Goal: Ask a question

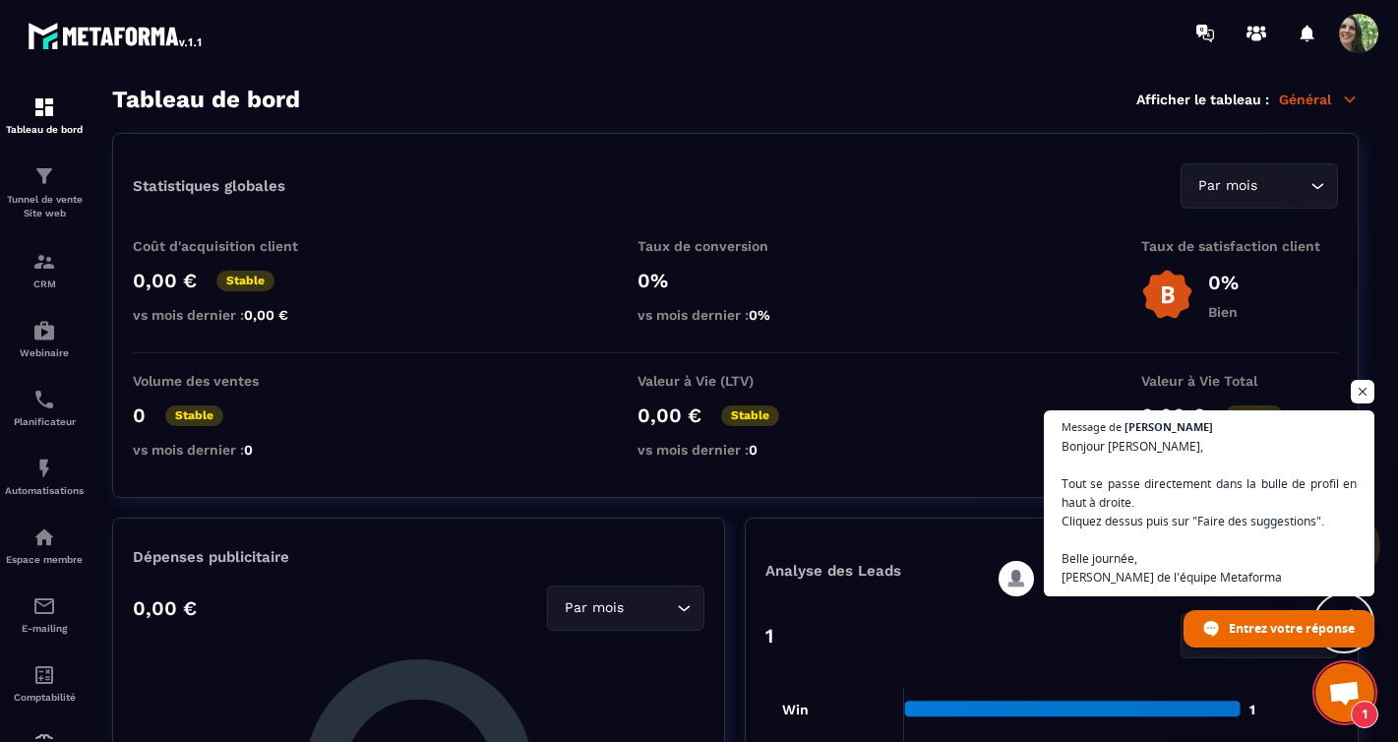
scroll to position [1099, 0]
click at [1359, 51] on span at bounding box center [1358, 33] width 39 height 39
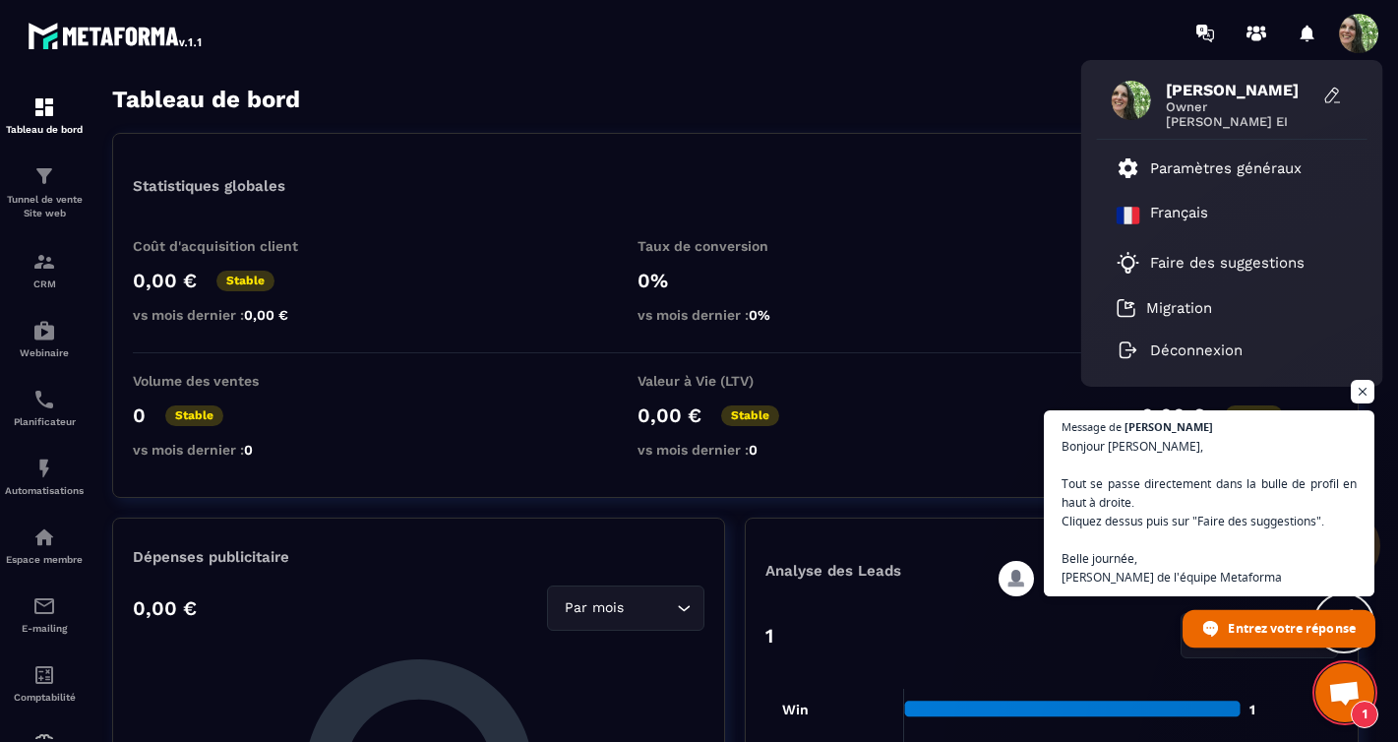
click at [1238, 633] on span "Entrez votre réponse" at bounding box center [1291, 627] width 127 height 34
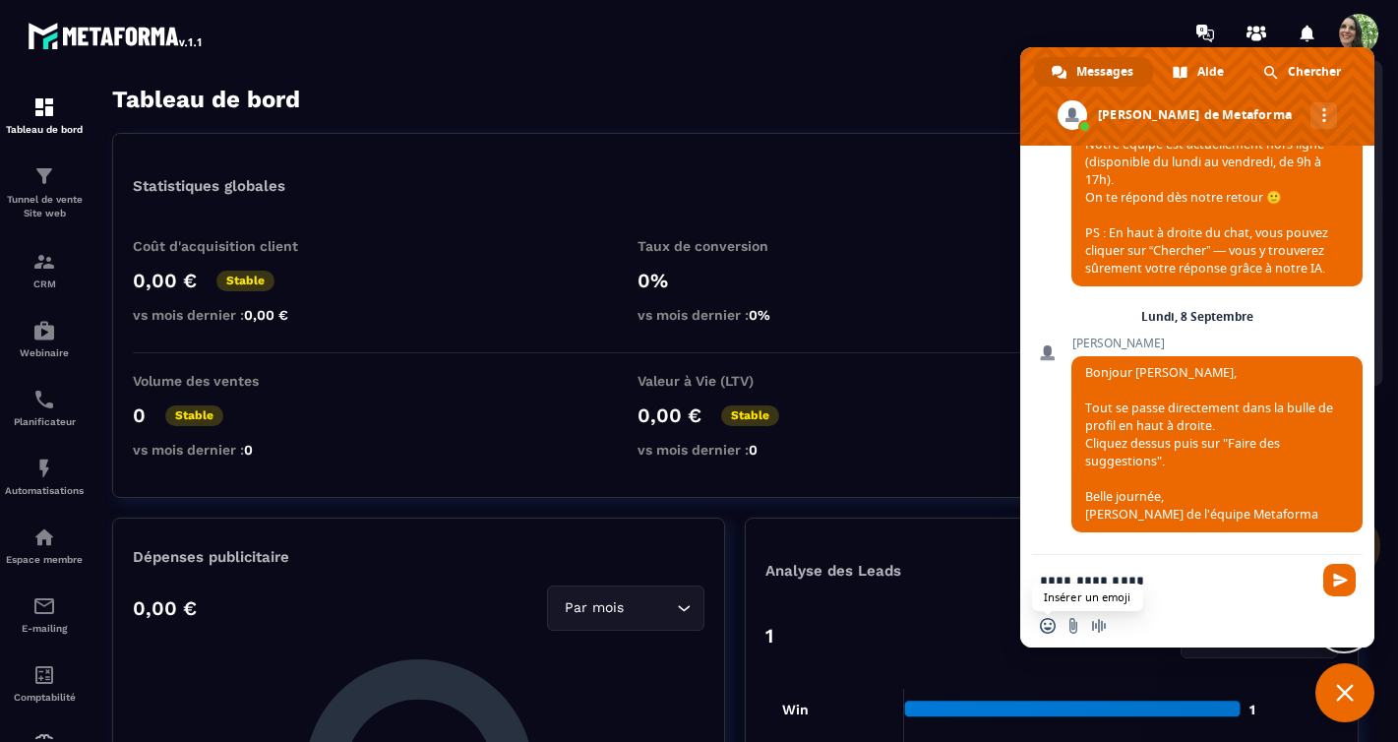
type textarea "**********"
click at [1049, 624] on span "Insérer un emoji" at bounding box center [1048, 626] width 16 height 16
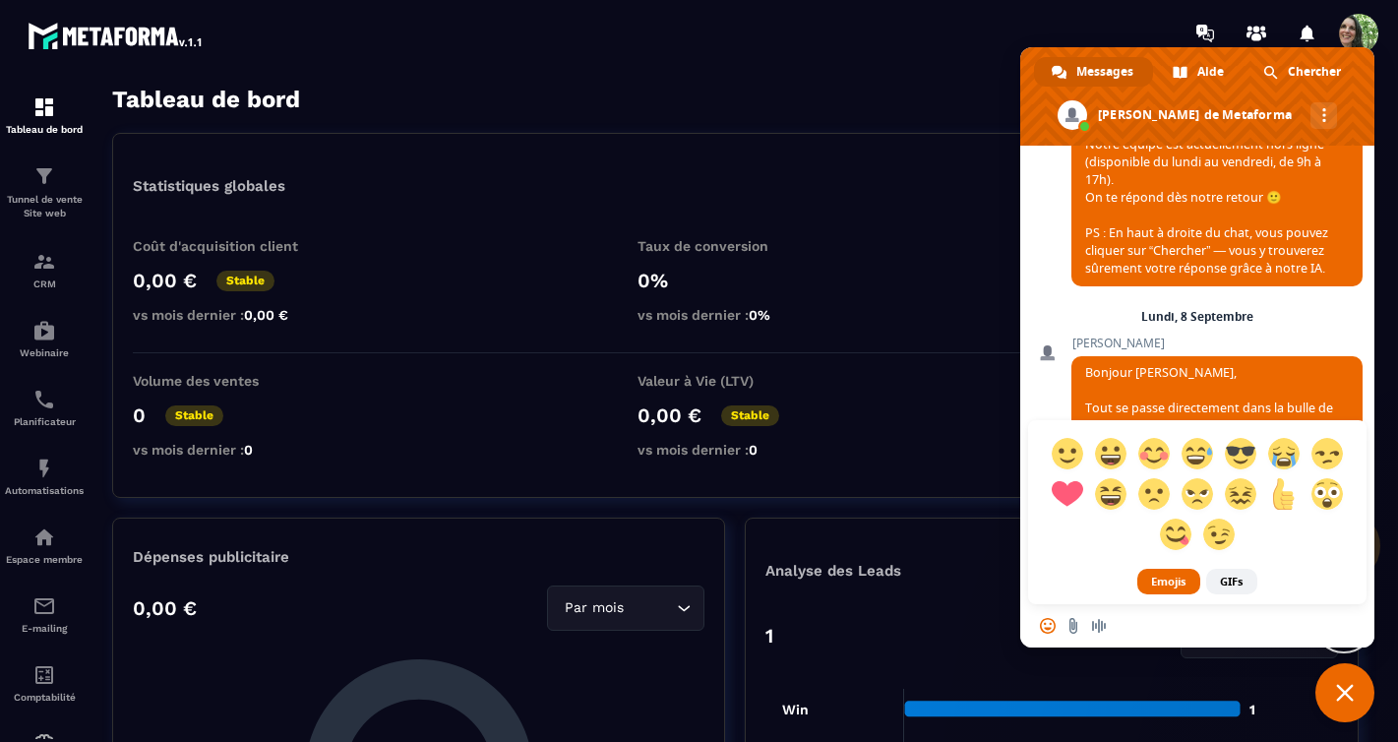
click at [1061, 560] on div at bounding box center [1197, 494] width 339 height 149
click at [1193, 617] on div "Insérer un emoji Envoyer un fichier Message audio" at bounding box center [1197, 625] width 354 height 43
click at [1043, 395] on div "Emojis GIFs" at bounding box center [1197, 325] width 354 height 557
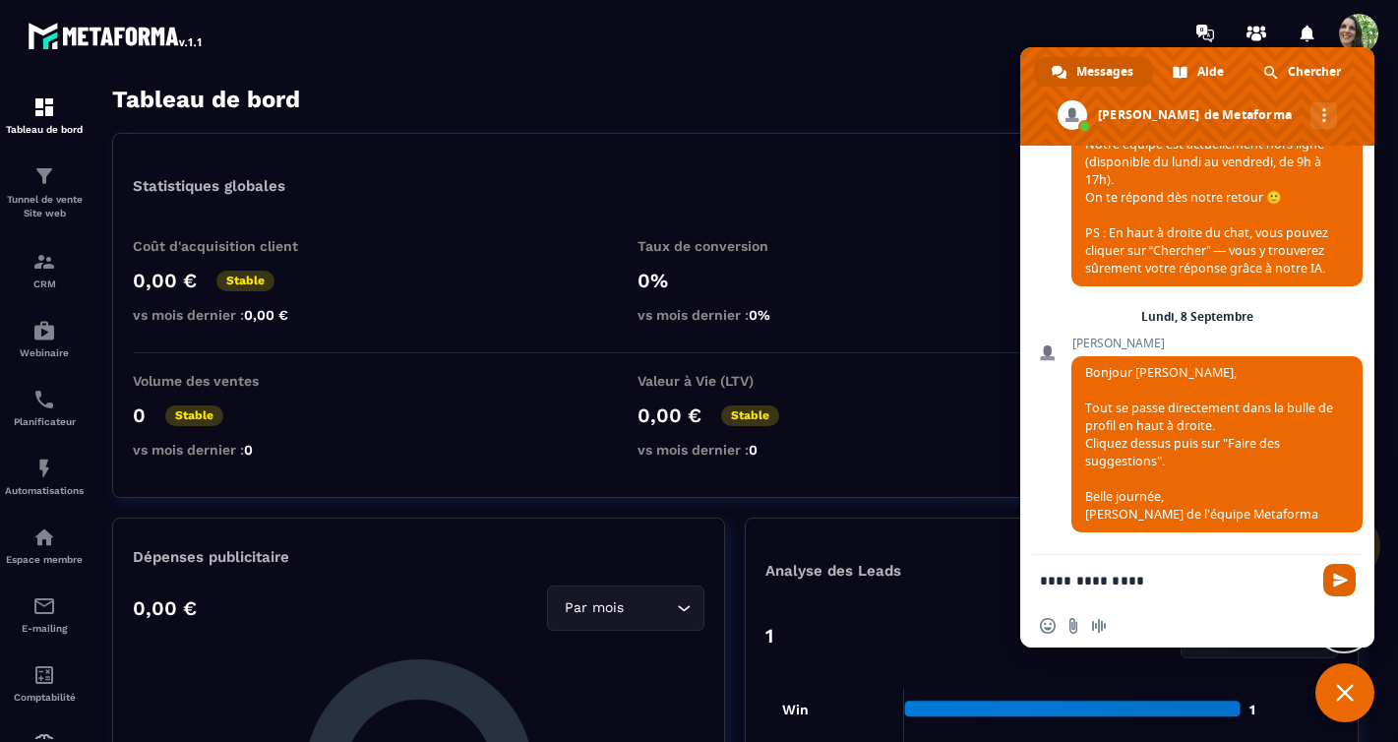
click at [1334, 575] on span "Envoyer" at bounding box center [1340, 580] width 15 height 15
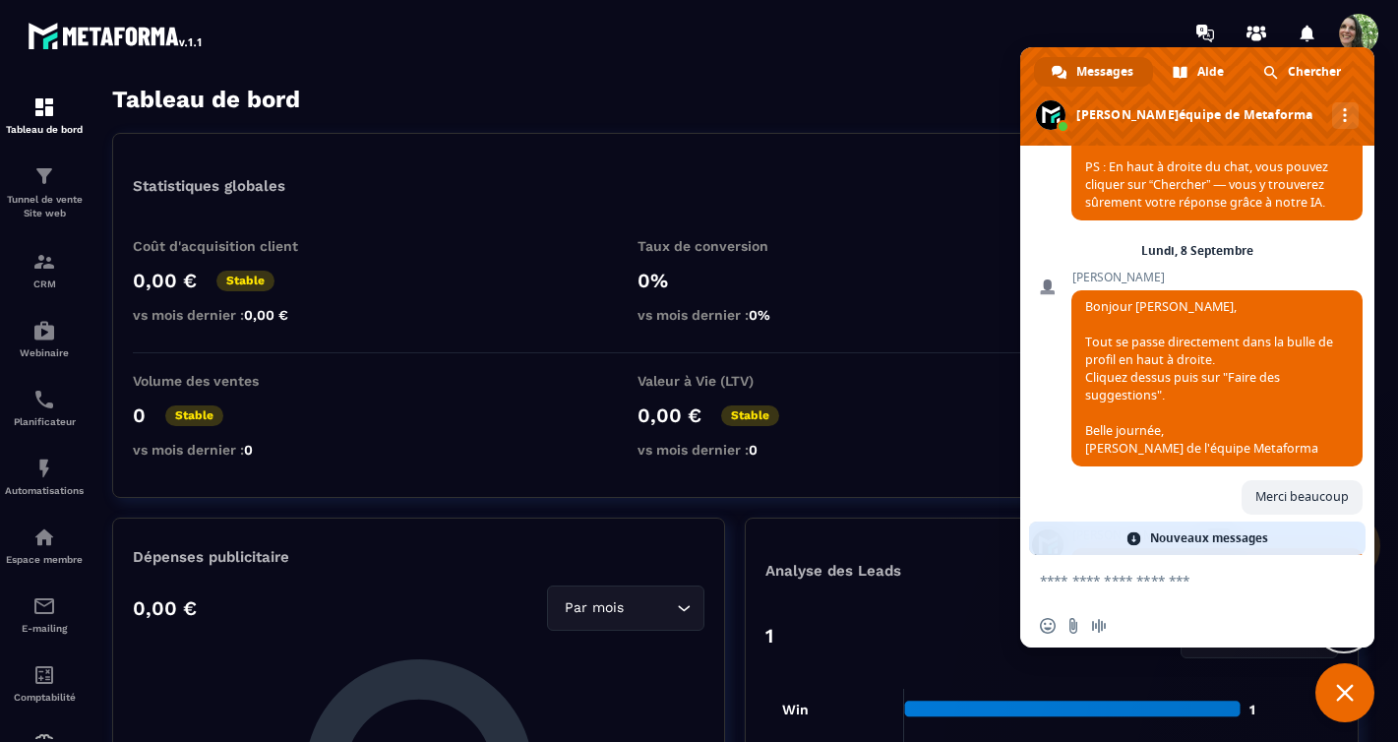
scroll to position [1170, 0]
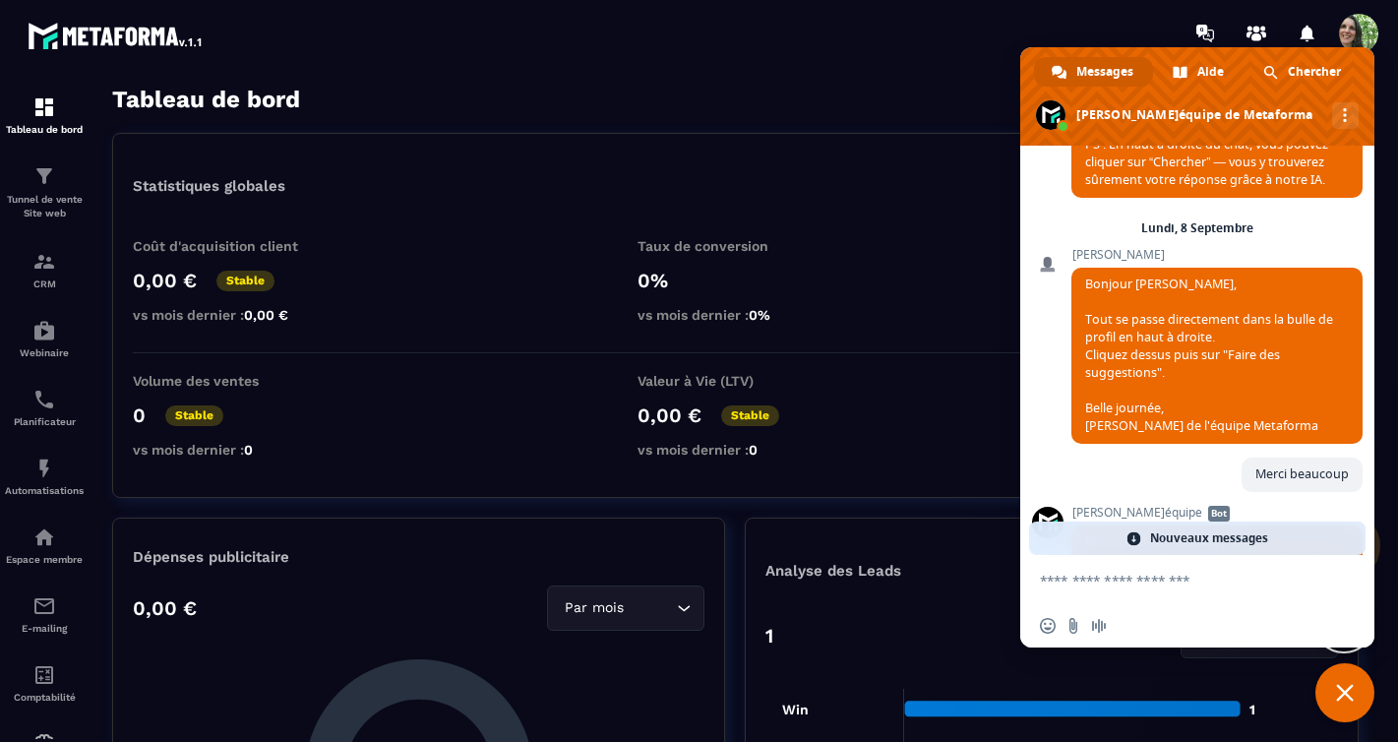
click at [1335, 682] on span "Fermer le chat" at bounding box center [1345, 692] width 59 height 59
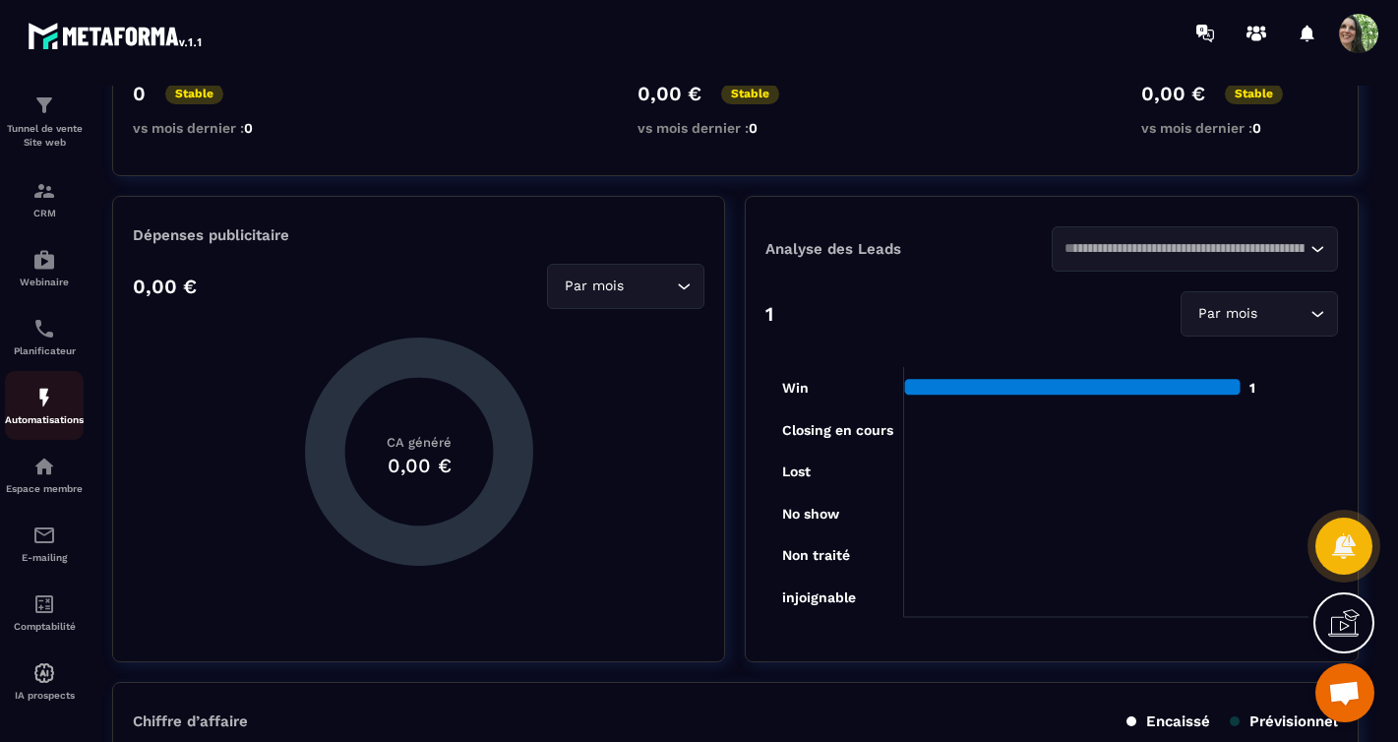
scroll to position [77, 0]
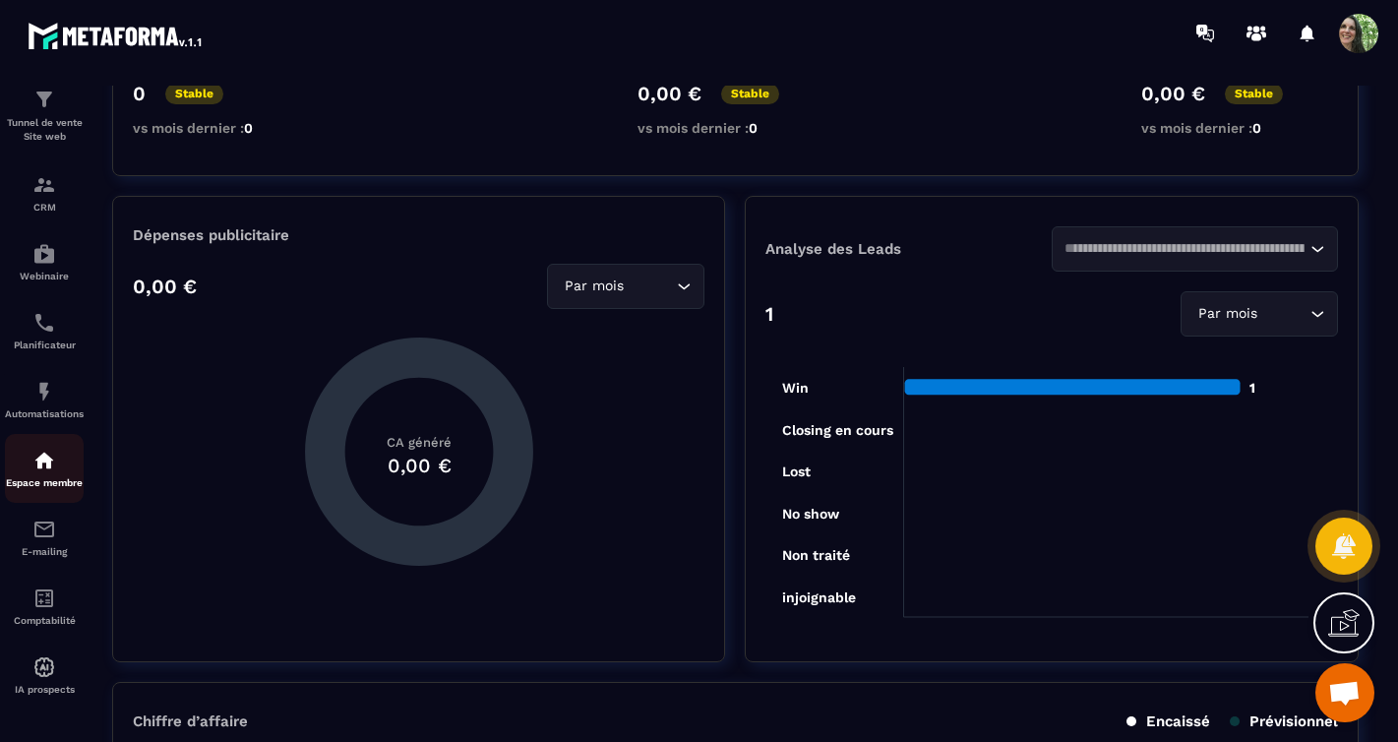
click at [52, 478] on p "Espace membre" at bounding box center [44, 482] width 79 height 11
